Goal: Task Accomplishment & Management: Manage account settings

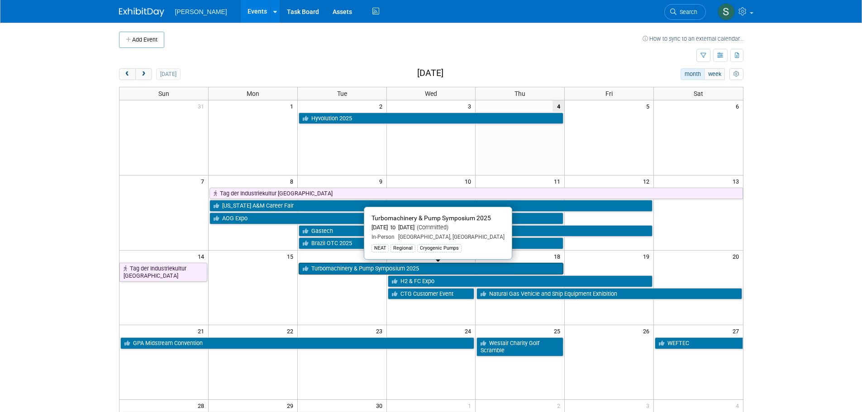
click at [346, 271] on link "Turbomachinery & Pump Symposium 2025" at bounding box center [431, 269] width 265 height 12
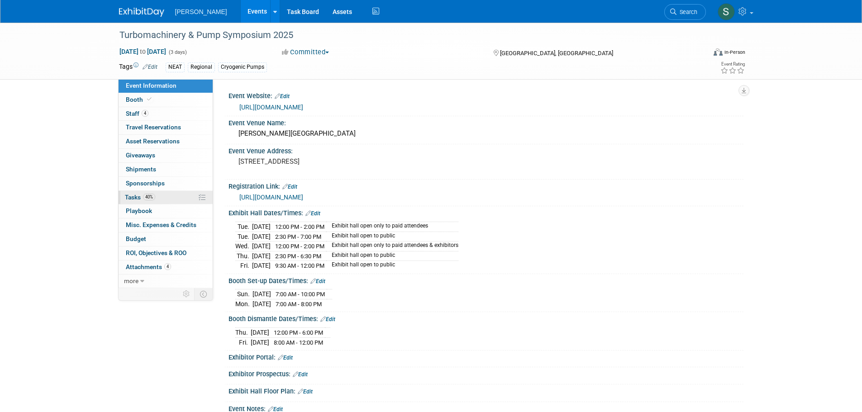
click at [175, 198] on link "40% Tasks 40%" at bounding box center [166, 198] width 94 height 14
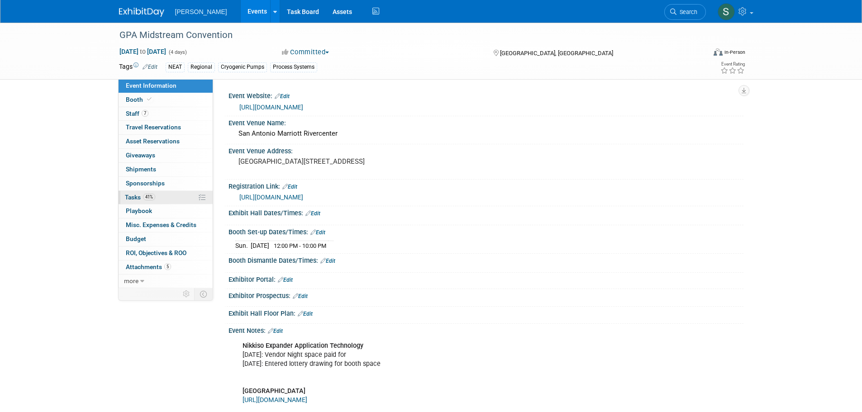
click at [177, 198] on link "41% Tasks 41%" at bounding box center [166, 198] width 94 height 14
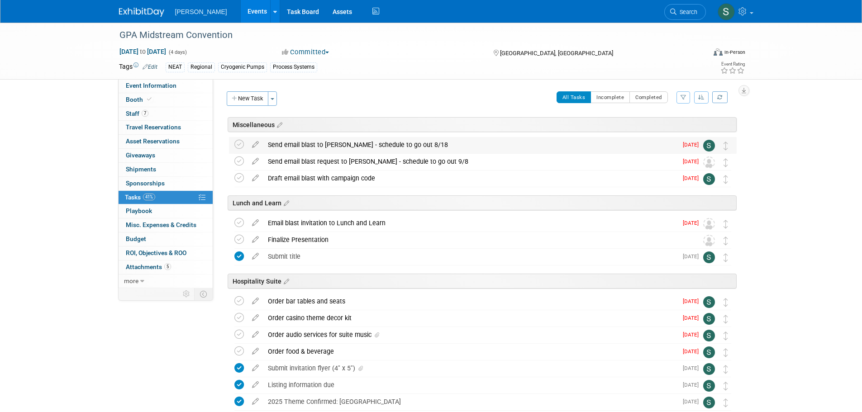
click at [281, 142] on div "Send email blast to Amy Bigelow - schedule to go out 8/18" at bounding box center [470, 144] width 414 height 15
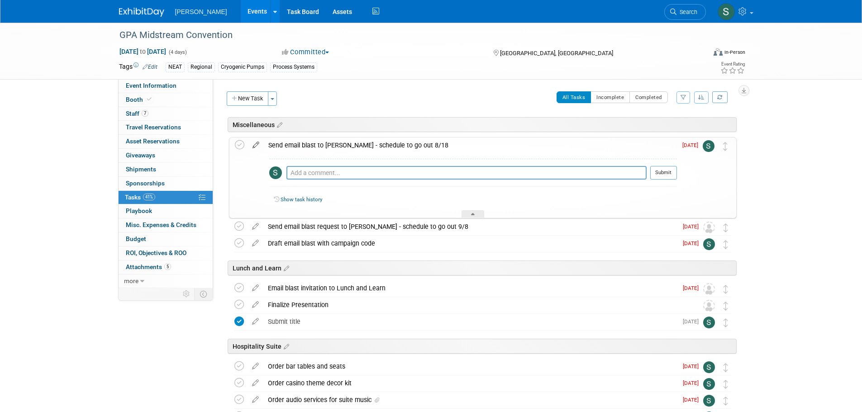
click at [252, 146] on icon at bounding box center [256, 143] width 16 height 11
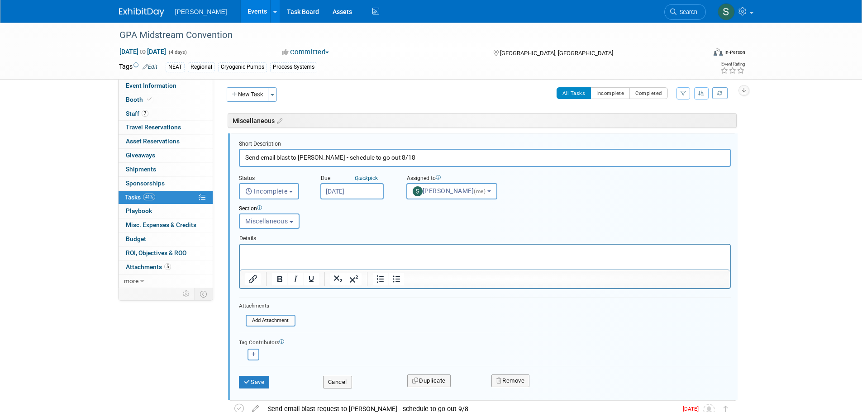
scroll to position [5, 0]
click at [521, 374] on button "Remove" at bounding box center [510, 380] width 38 height 13
click at [551, 387] on link "Yes" at bounding box center [561, 387] width 26 height 14
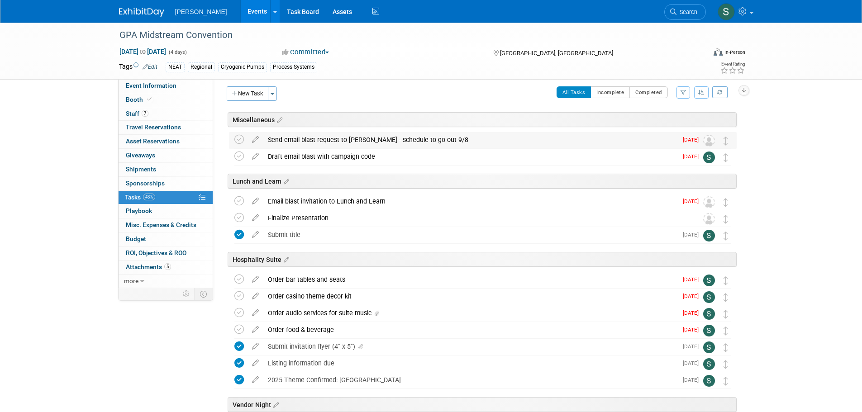
click at [428, 143] on div "Send email blast request to Amy Bigelow - schedule to go out 9/8" at bounding box center [470, 139] width 414 height 15
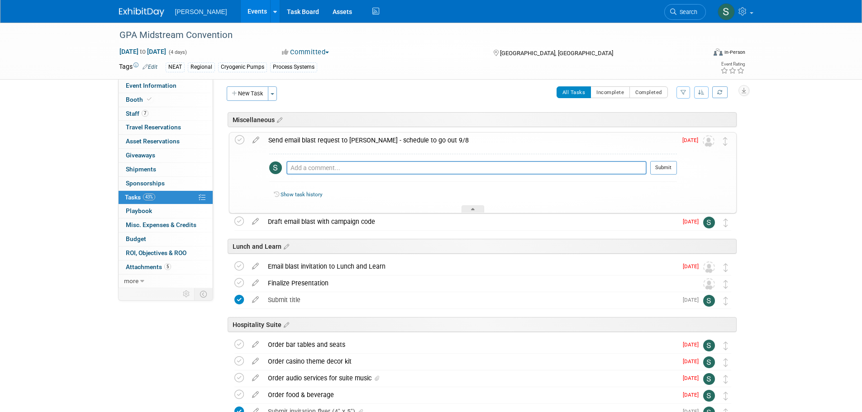
click at [428, 143] on div "Send email blast request to Amy Bigelow - schedule to go out 9/8" at bounding box center [470, 140] width 413 height 15
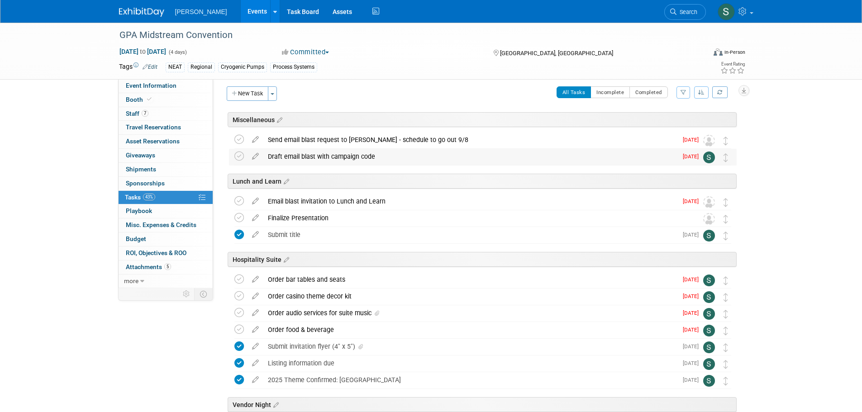
click at [363, 163] on div "Draft email blast with campaign code" at bounding box center [470, 156] width 414 height 15
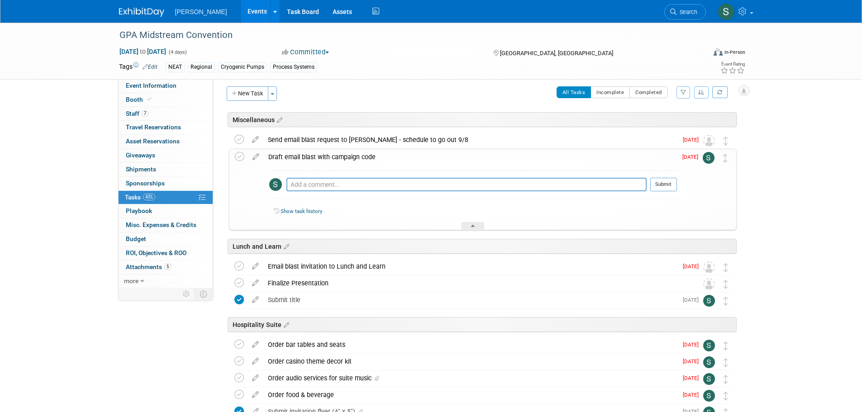
click at [375, 85] on div "Event Website: Edit https://www.gpamidstreamconvention.org/ Event Venue Name: S…" at bounding box center [478, 178] width 530 height 209
click at [400, 162] on div "Draft email blast with campaign code" at bounding box center [470, 156] width 413 height 15
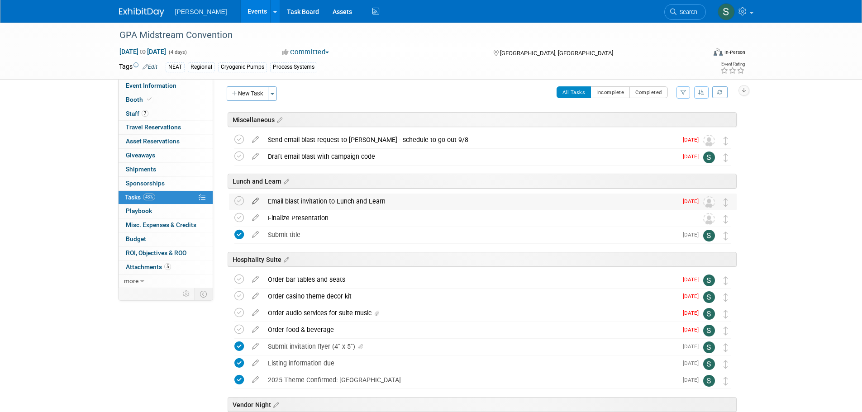
click at [255, 199] on icon at bounding box center [255, 199] width 16 height 11
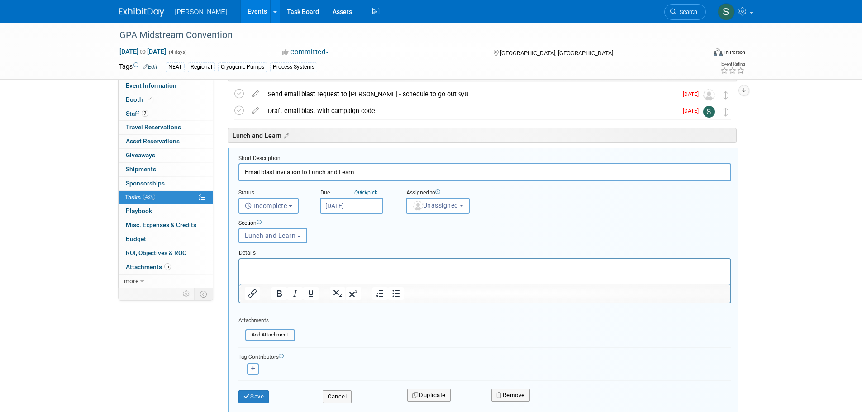
scroll to position [66, 0]
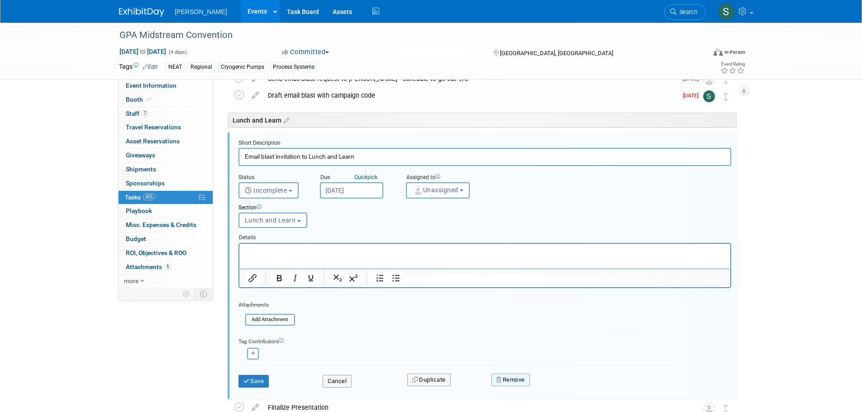
click at [515, 379] on button "Remove" at bounding box center [510, 380] width 38 height 13
click at [561, 387] on link "Yes" at bounding box center [561, 387] width 26 height 14
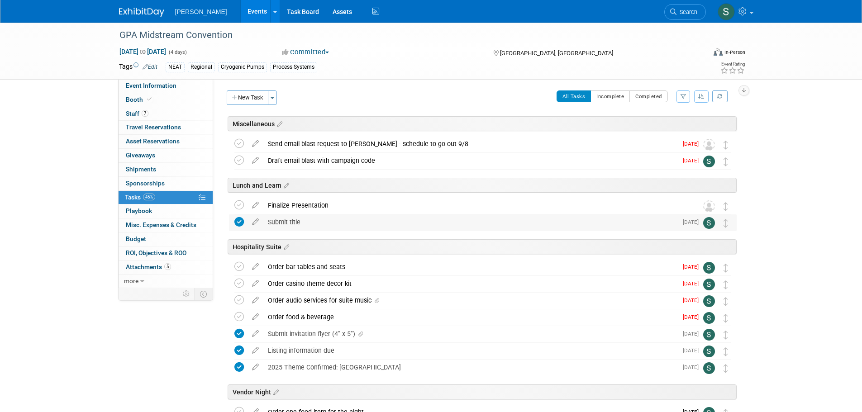
scroll to position [0, 0]
click at [237, 287] on icon at bounding box center [238, 284] width 9 height 9
click at [242, 314] on icon at bounding box center [238, 317] width 9 height 9
